Goal: Transaction & Acquisition: Purchase product/service

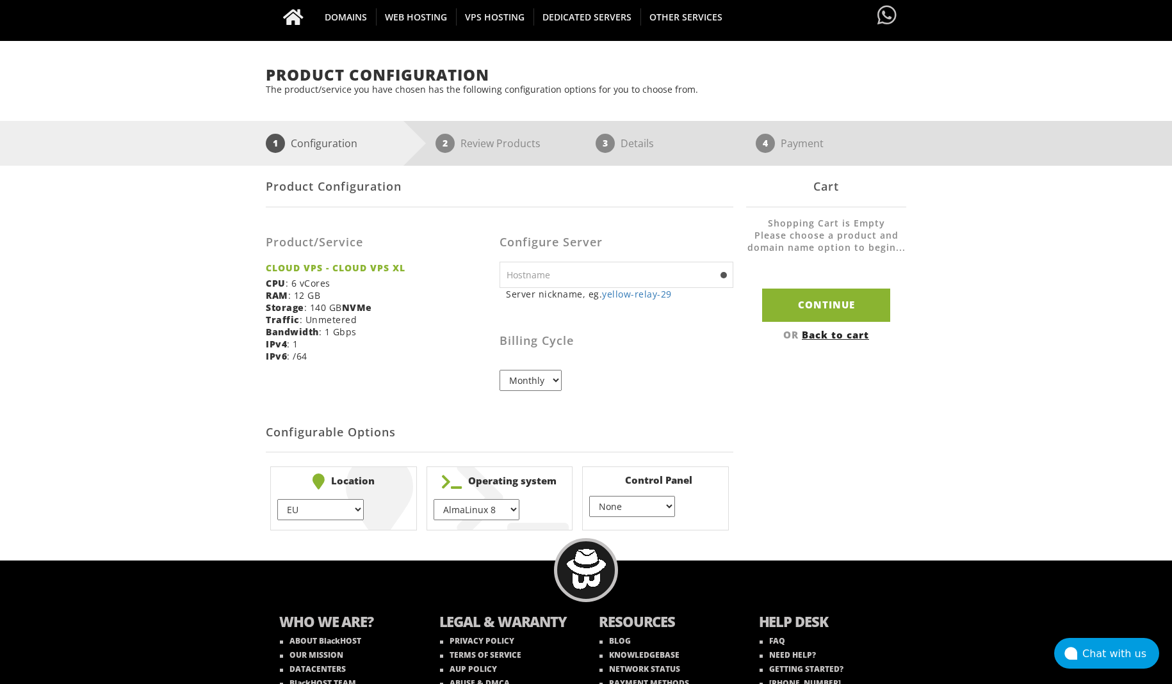
scroll to position [161, 0]
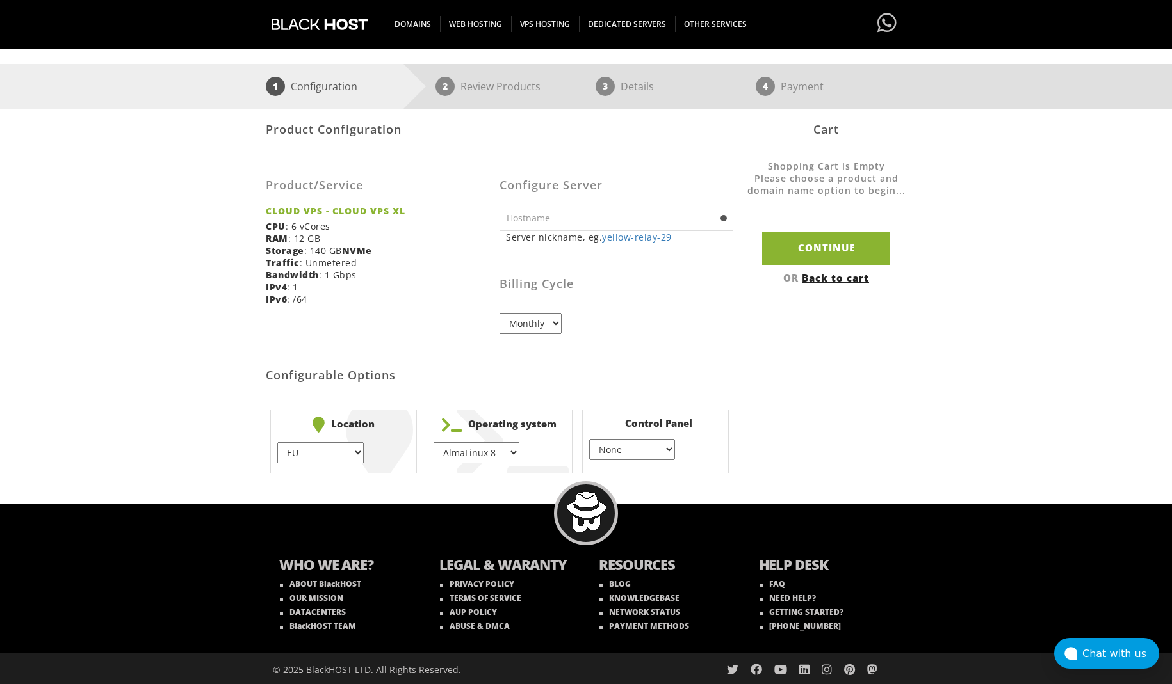
click at [640, 222] on input "text" at bounding box center [616, 218] width 234 height 26
click at [642, 239] on link "yellow-relay-29" at bounding box center [637, 237] width 70 height 12
type input "yellow-relay-29"
click at [638, 278] on h3 "Billing Cycle" at bounding box center [616, 284] width 234 height 13
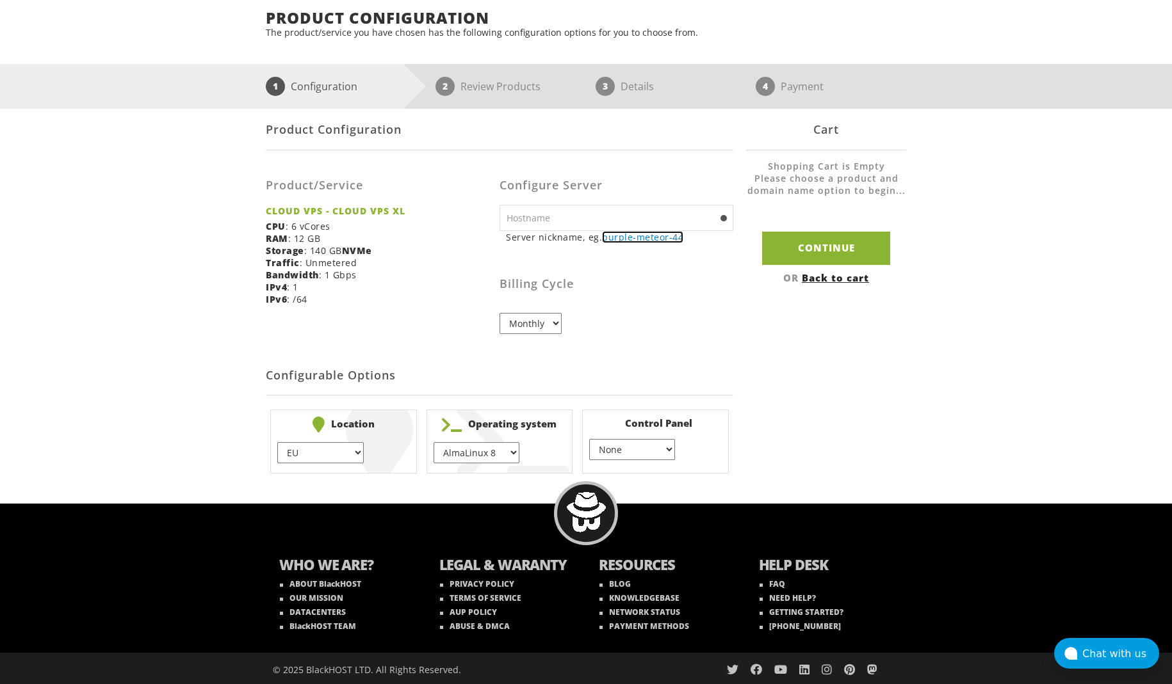
click at [638, 235] on link "purple-meteor-44" at bounding box center [642, 237] width 81 height 12
type input "purple-meteor-44"
click at [540, 319] on select "Monthly" at bounding box center [530, 323] width 62 height 21
click at [499, 313] on select "Monthly" at bounding box center [530, 323] width 62 height 21
click at [330, 447] on select "EU } USA } London } Amsterdam } Vienna } Chicago }" at bounding box center [320, 452] width 86 height 21
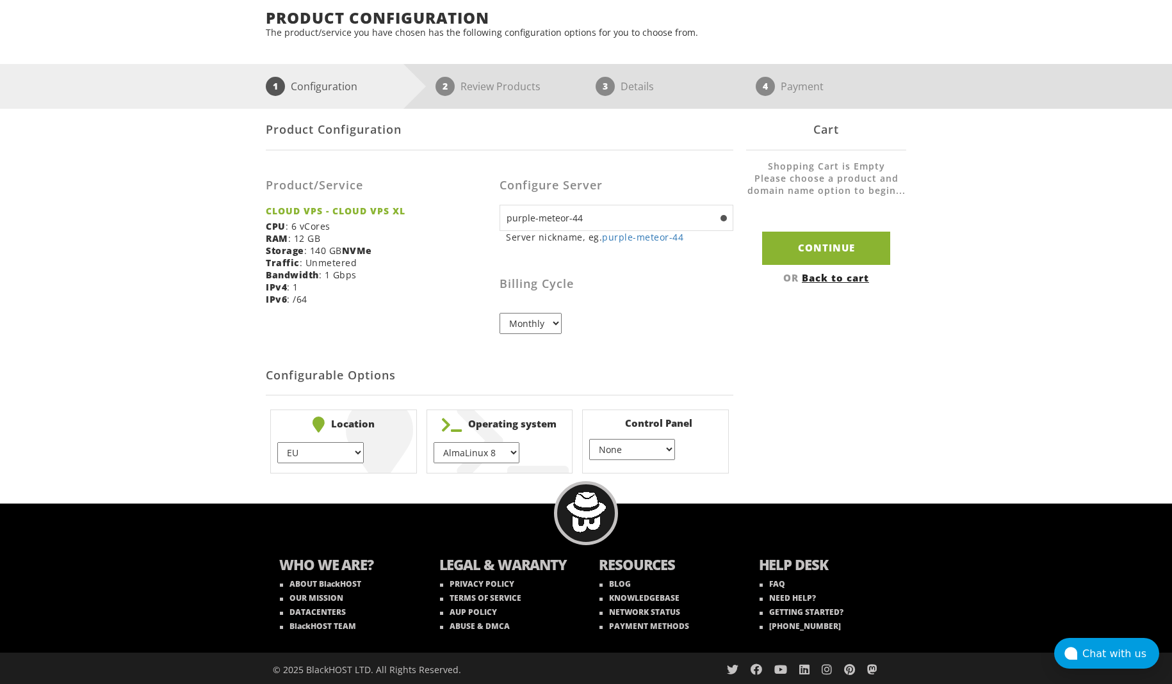
select select "1226"
click at [277, 442] on select "EU } USA } London } Amsterdam } Vienna } Chicago }" at bounding box center [320, 452] width 86 height 21
click at [508, 448] on select "AlmaLinux 8 } AlmaLinux 9 } AlmaLinux 10 } Rocky Linux 8 } Rocky Linux 9 } Cent…" at bounding box center [476, 452] width 86 height 21
select select "1208"
click at [433, 442] on select "AlmaLinux 8 } AlmaLinux 9 } AlmaLinux 10 } Rocky Linux 8 } Rocky Linux 9 } Cent…" at bounding box center [476, 452] width 86 height 21
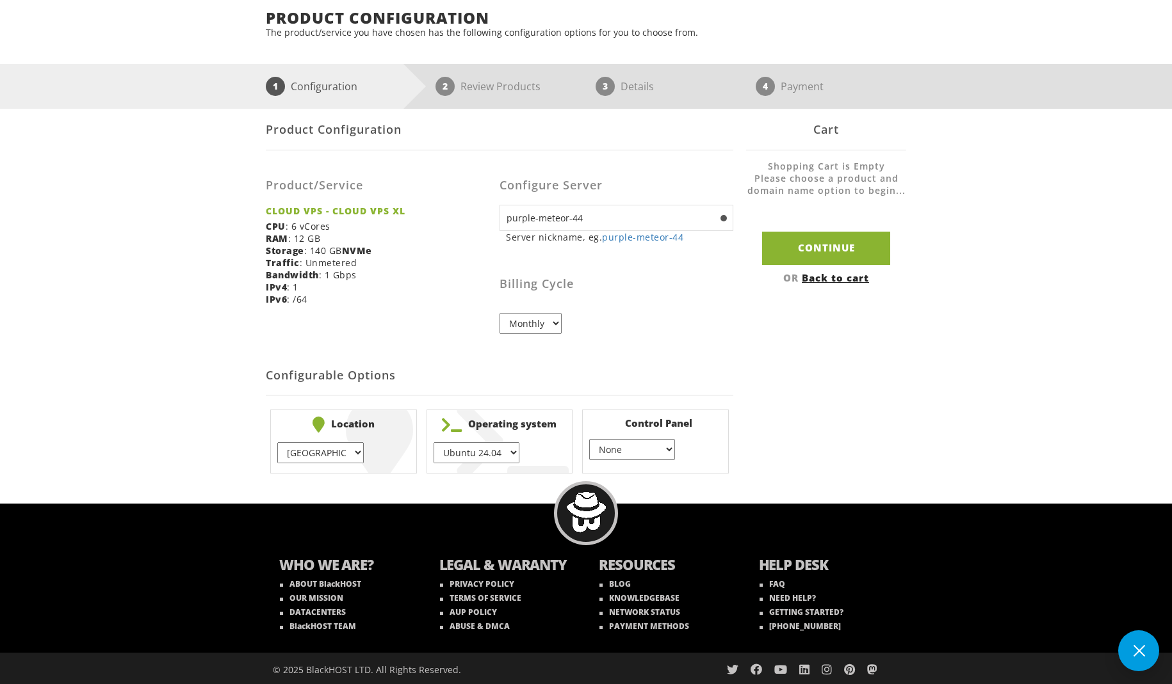
click at [652, 449] on select "None } Virtualmin } Cpanel } DirectAdmin }" at bounding box center [632, 449] width 86 height 21
select select "1096"
click at [589, 439] on select "None } Virtualmin } Cpanel } DirectAdmin }" at bounding box center [632, 449] width 86 height 21
click at [764, 429] on div "Product Configuration Product/Service CLOUD VPS - CLOUD VPS XL CPU : 6 vCores R…" at bounding box center [586, 293] width 640 height 369
